Goal: Download file/media

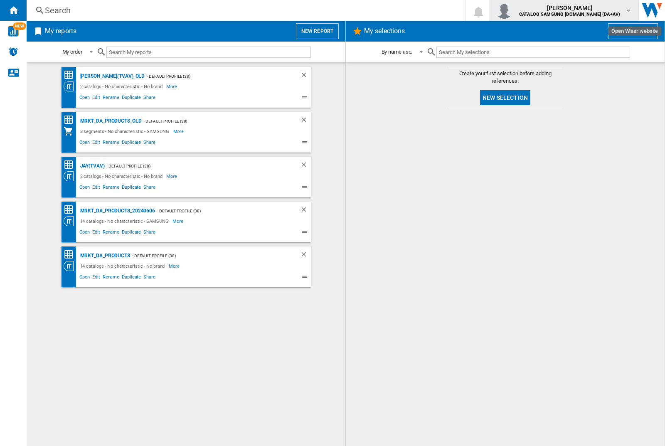
click at [513, 10] on img "button" at bounding box center [504, 10] width 17 height 17
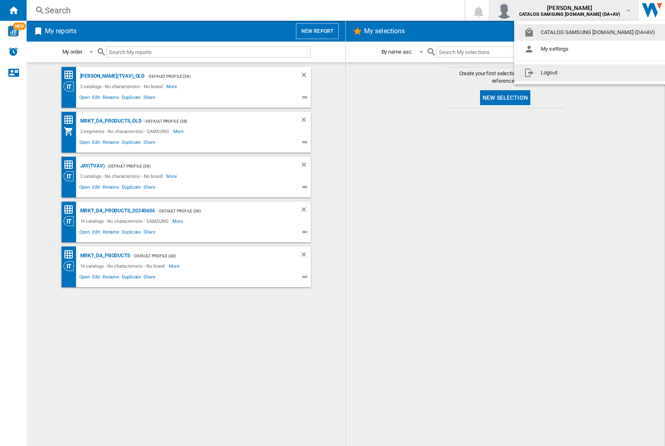
click at [579, 73] on button "Logout" at bounding box center [591, 72] width 154 height 17
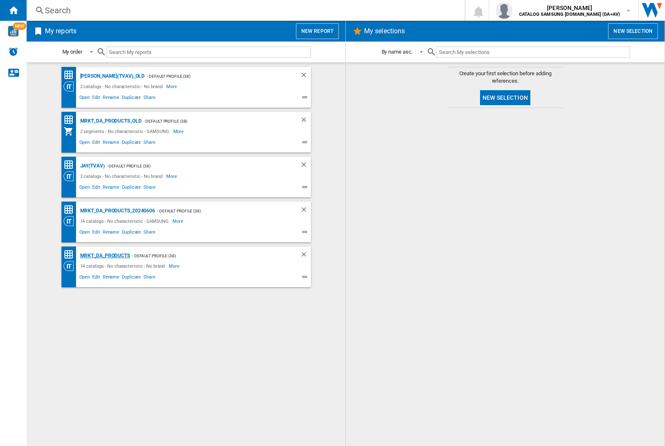
click at [105, 256] on div "MRKT_DA_PRODUCTS" at bounding box center [104, 256] width 52 height 10
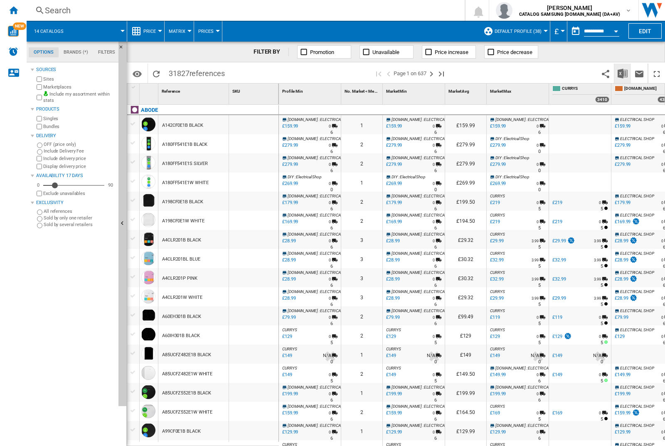
click at [623, 73] on img "Download in Excel" at bounding box center [623, 74] width 10 height 10
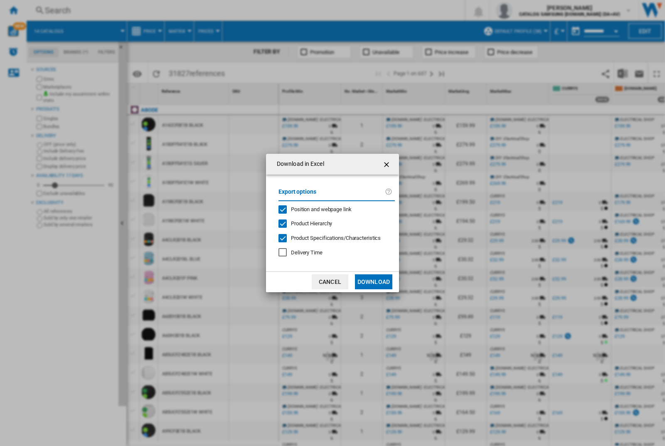
click at [316, 209] on span "Position and webpage link" at bounding box center [321, 209] width 61 height 6
click at [374, 282] on button "Download" at bounding box center [373, 282] width 37 height 15
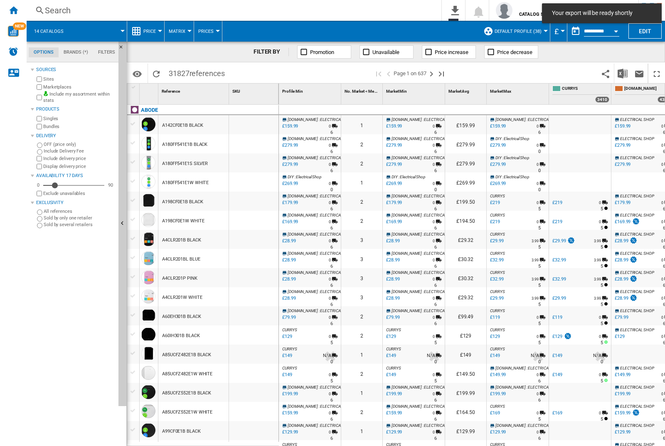
click at [625, 58] on div "FILTER BY Promotion Unavailable Price increase Price decrease" at bounding box center [396, 52] width 539 height 21
